Goal: Transaction & Acquisition: Purchase product/service

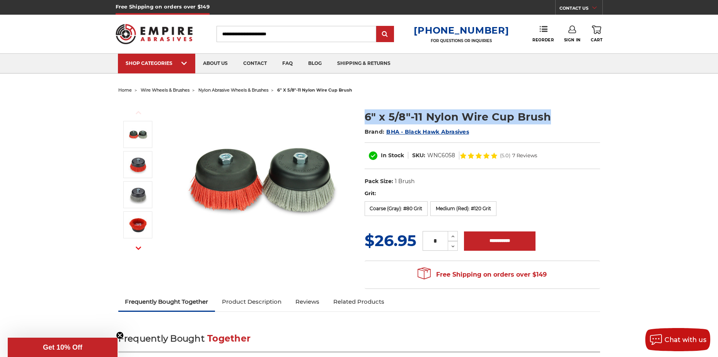
drag, startPoint x: 547, startPoint y: 116, endPoint x: 299, endPoint y: 117, distance: 247.7
click at [299, 117] on div "Previous Next" at bounding box center [359, 195] width 492 height 198
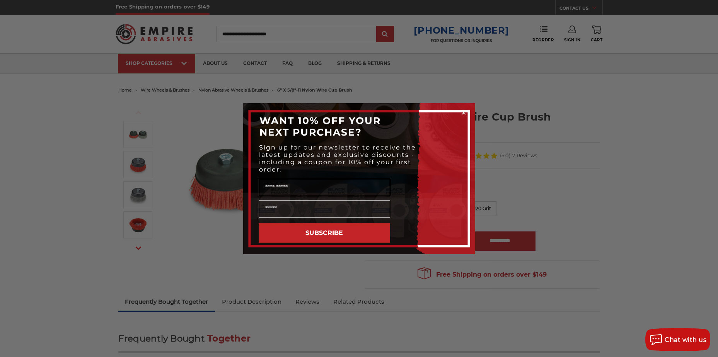
drag, startPoint x: 402, startPoint y: 118, endPoint x: 577, endPoint y: 112, distance: 174.8
click at [577, 112] on div "Close dialog WANT 10% OFF YOUR NEXT PURCHASE? Sign up for our newsletter to rec…" at bounding box center [359, 178] width 718 height 357
click at [553, 115] on div "Close dialog WANT 10% OFF YOUR NEXT PURCHASE? Sign up for our newsletter to rec…" at bounding box center [359, 178] width 718 height 357
click at [463, 113] on icon "Close dialog" at bounding box center [463, 112] width 3 height 3
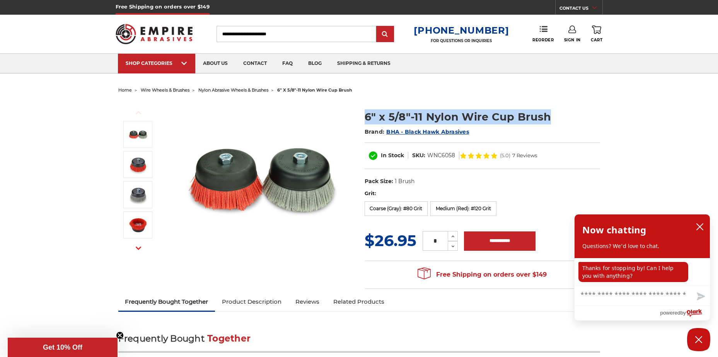
drag, startPoint x: 548, startPoint y: 116, endPoint x: 365, endPoint y: 122, distance: 182.5
click at [365, 122] on h1 "6" x 5/8"-11 Nylon Wire Cup Brush" at bounding box center [481, 116] width 235 height 15
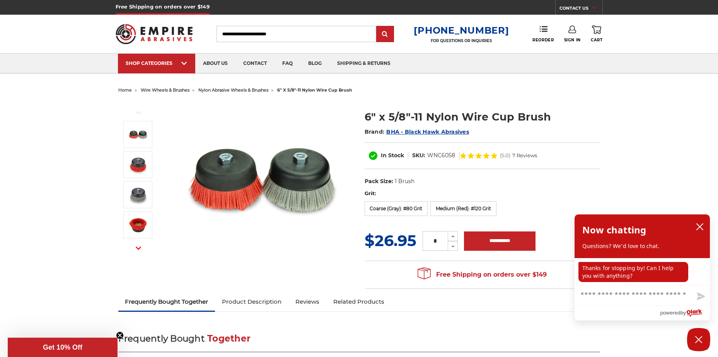
click at [593, 199] on div "Grit: Coarse (Gray): #80 Grit Medium (Red): #120 Grit Fine (Blue): #240 Grit" at bounding box center [481, 204] width 235 height 29
click at [451, 233] on button "Increase Quantity:" at bounding box center [453, 236] width 10 height 10
type input "*"
click at [497, 242] on input "**********" at bounding box center [500, 241] width 72 height 19
click at [376, 194] on label "Grit:" at bounding box center [481, 194] width 235 height 8
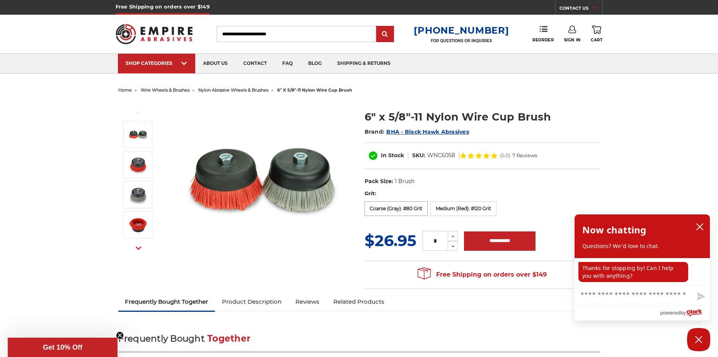
click at [381, 211] on label "Coarse (Gray): #80 Grit" at bounding box center [395, 208] width 63 height 15
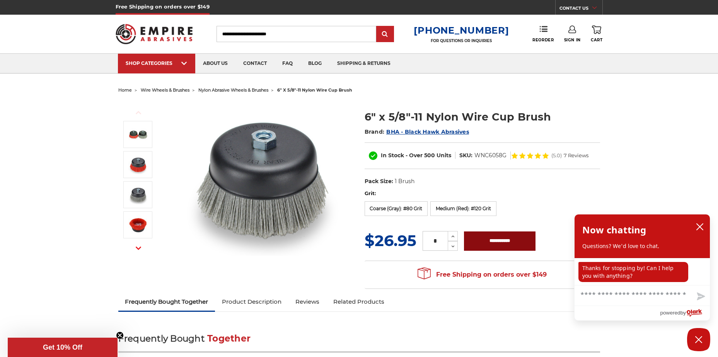
click at [512, 241] on input "**********" at bounding box center [500, 241] width 72 height 19
click at [455, 211] on label "Medium (Red): #120 Grit" at bounding box center [463, 208] width 66 height 15
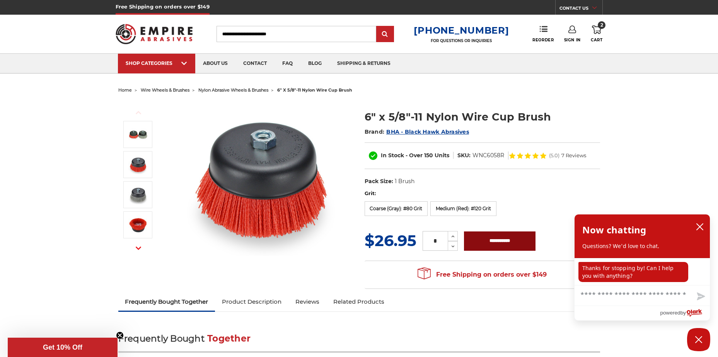
click at [496, 242] on input "**********" at bounding box center [500, 241] width 72 height 19
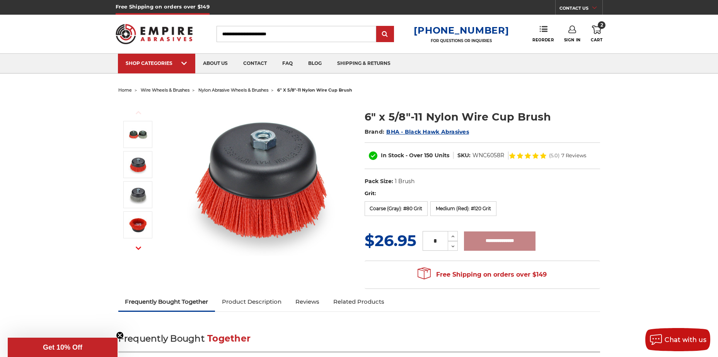
type input "**********"
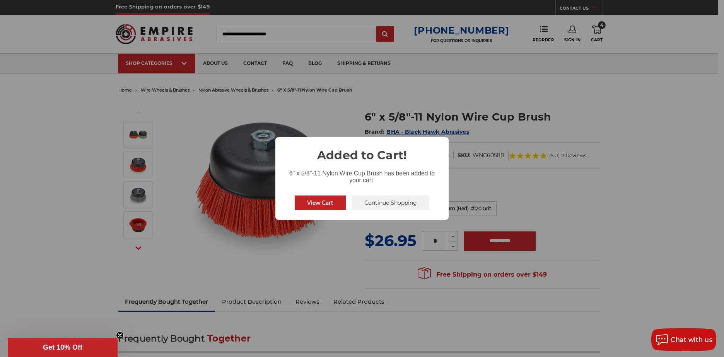
click at [308, 204] on button "View Cart" at bounding box center [320, 203] width 51 height 15
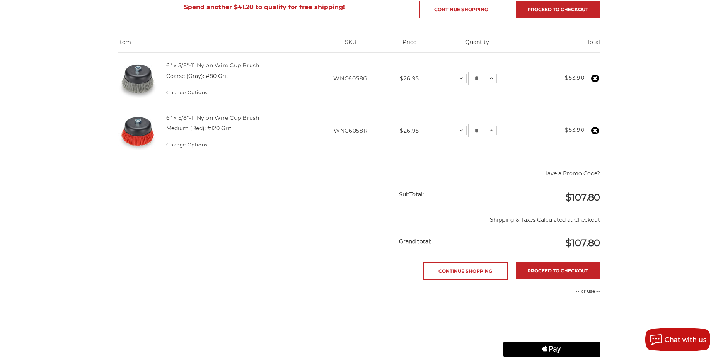
scroll to position [155, 0]
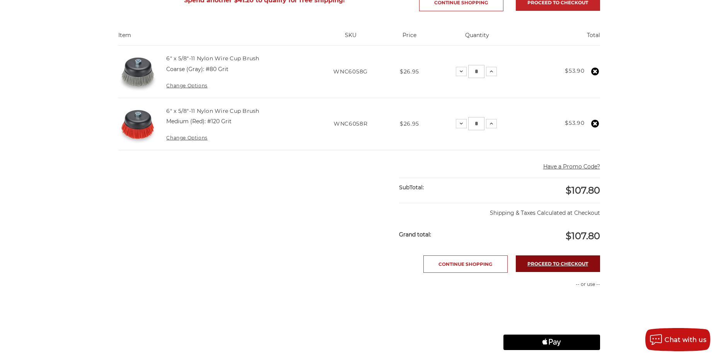
click at [545, 263] on link "Proceed to checkout" at bounding box center [558, 263] width 84 height 17
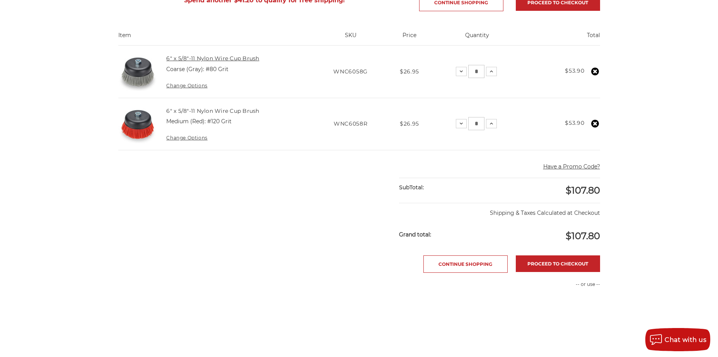
click at [188, 59] on link "6" x 5/8"-11 Nylon Wire Cup Brush" at bounding box center [212, 58] width 93 height 7
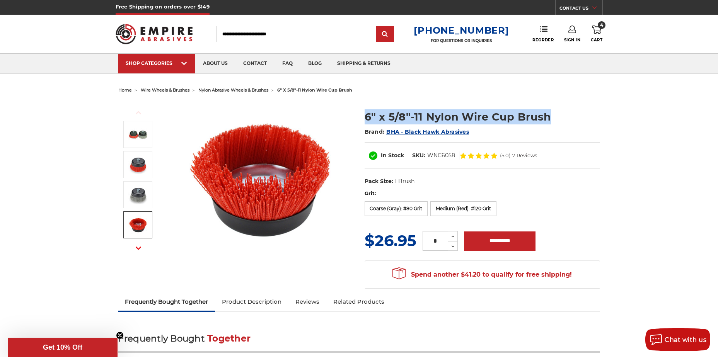
drag, startPoint x: 365, startPoint y: 114, endPoint x: 549, endPoint y: 116, distance: 184.4
click at [549, 116] on h1 "6" x 5/8"-11 Nylon Wire Cup Brush" at bounding box center [481, 116] width 235 height 15
drag, startPoint x: 549, startPoint y: 116, endPoint x: 534, endPoint y: 113, distance: 15.3
copy h1 "6" x 5/8"-11 Nylon Wire Cup Brush"
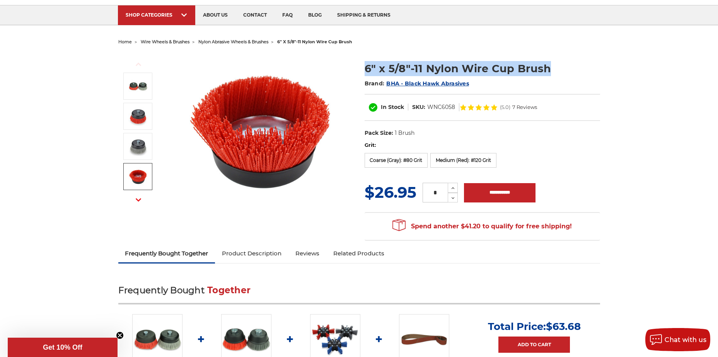
scroll to position [77, 0]
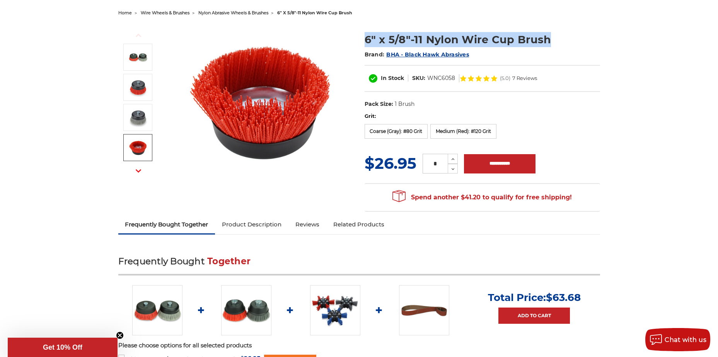
click at [264, 228] on link "Product Description" at bounding box center [251, 224] width 73 height 17
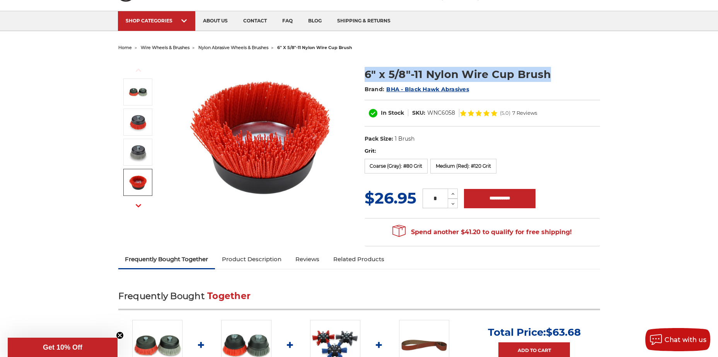
scroll to position [0, 0]
